Goal: Information Seeking & Learning: Learn about a topic

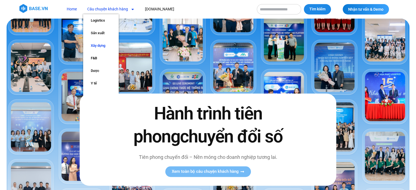
click at [100, 46] on link "Xây dựng" at bounding box center [101, 45] width 36 height 13
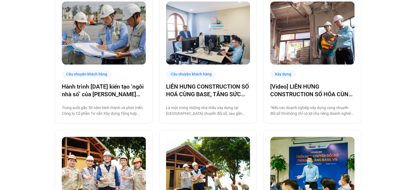
scroll to position [298, 0]
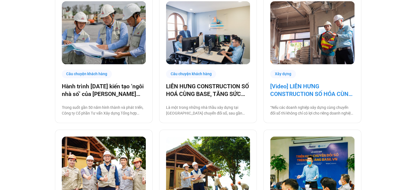
click at [296, 93] on link "[Video] LIÊN HƯNG CONSTRUCTION SỐ HÓA CÙNG BASE, TĂNG SỨC MẠNH NỘI TẠI KHAI PHÁ…" at bounding box center [312, 90] width 84 height 15
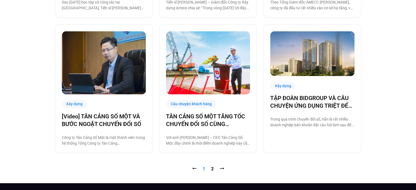
scroll to position [538, 0]
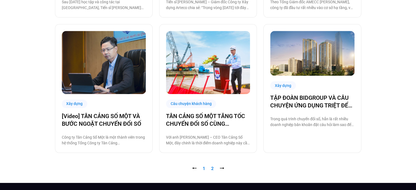
click at [211, 168] on link "Trang 2" at bounding box center [212, 168] width 2 height 5
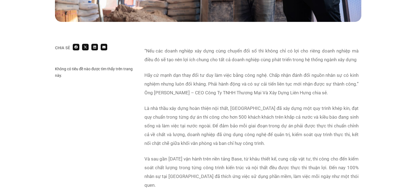
scroll to position [319, 0]
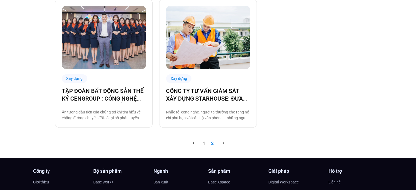
scroll to position [158, 0]
click at [204, 143] on link "Trang 1" at bounding box center [204, 143] width 2 height 5
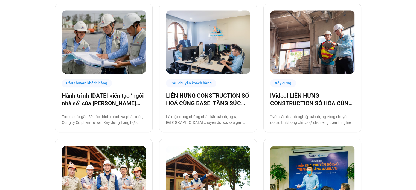
scroll to position [289, 0]
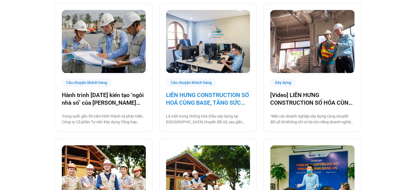
click at [223, 101] on link "LIÊN HƯNG CONSTRUCTION SỐ HOÁ CÙNG BASE, TĂNG SỨC MẠNH NỘI TẠI KHAI PHÁ THỊ TRƯ…" at bounding box center [208, 98] width 84 height 15
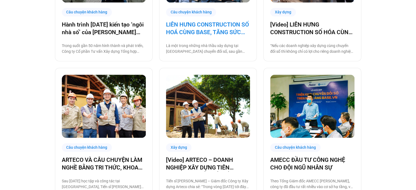
scroll to position [358, 0]
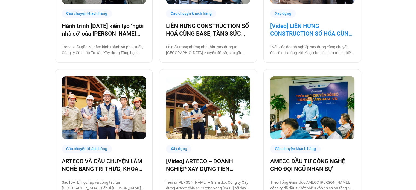
click at [298, 24] on link "[Video] LIÊN HƯNG CONSTRUCTION SỐ HÓA CÙNG BASE, TĂNG SỨC MẠNH NỘI TẠI KHAI PHÁ…" at bounding box center [312, 29] width 84 height 15
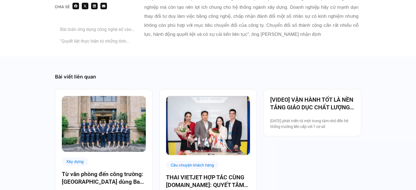
scroll to position [1274, 0]
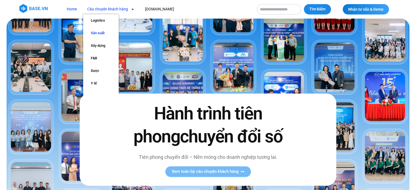
click at [106, 35] on link "Sản xuất" at bounding box center [101, 33] width 36 height 13
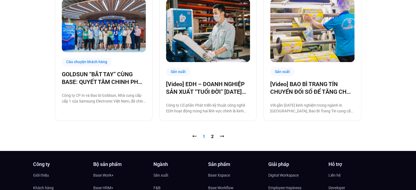
scroll to position [571, 0]
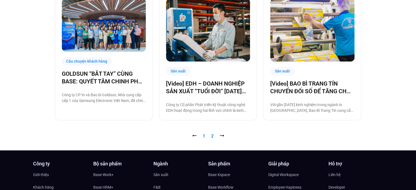
click at [213, 135] on link "Trang 2" at bounding box center [212, 135] width 2 height 5
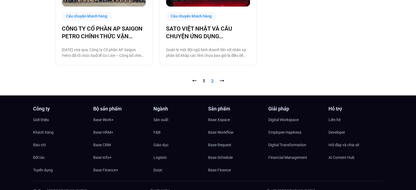
scroll to position [491, 0]
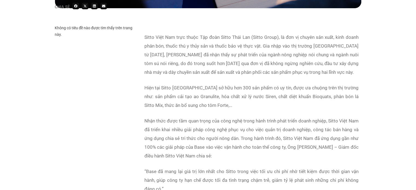
scroll to position [340, 0]
